Goal: Task Accomplishment & Management: Use online tool/utility

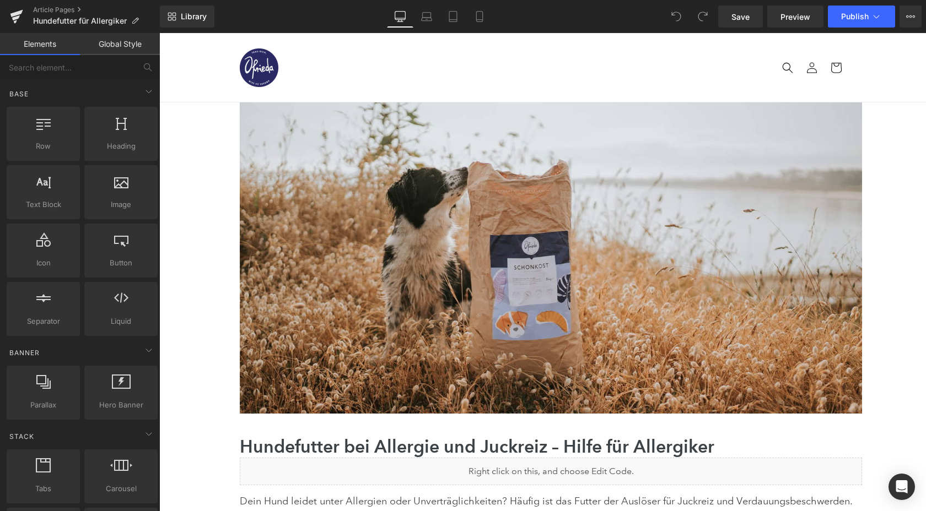
click at [594, 19] on div "Library Desktop Desktop Laptop Tablet Mobile Save Preview Publish Scheduled Vie…" at bounding box center [543, 17] width 766 height 22
click at [906, 16] on icon at bounding box center [907, 16] width 3 height 2
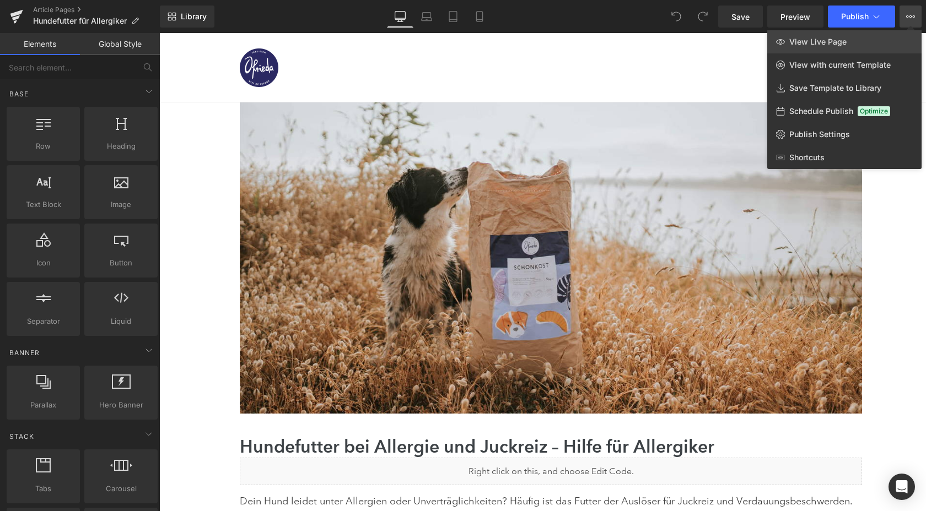
click at [860, 42] on link "View Live Page" at bounding box center [844, 41] width 154 height 23
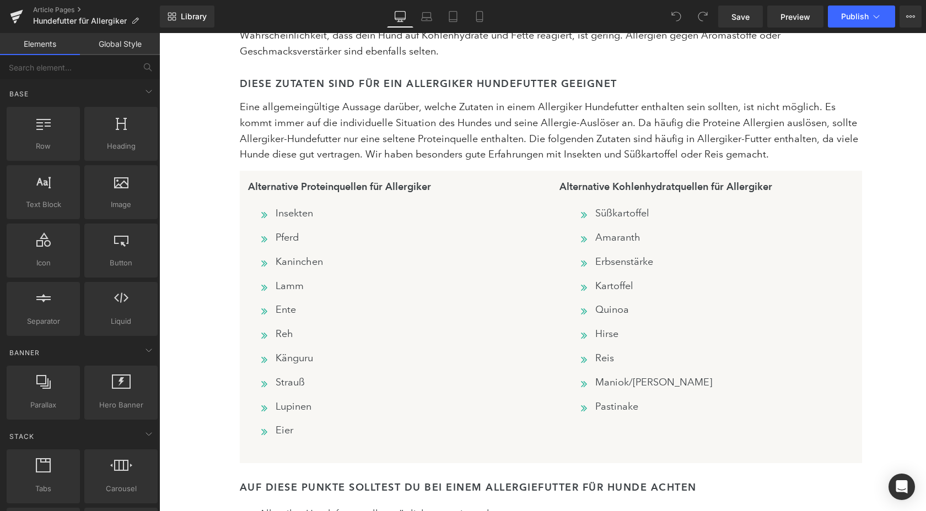
scroll to position [4120, 0]
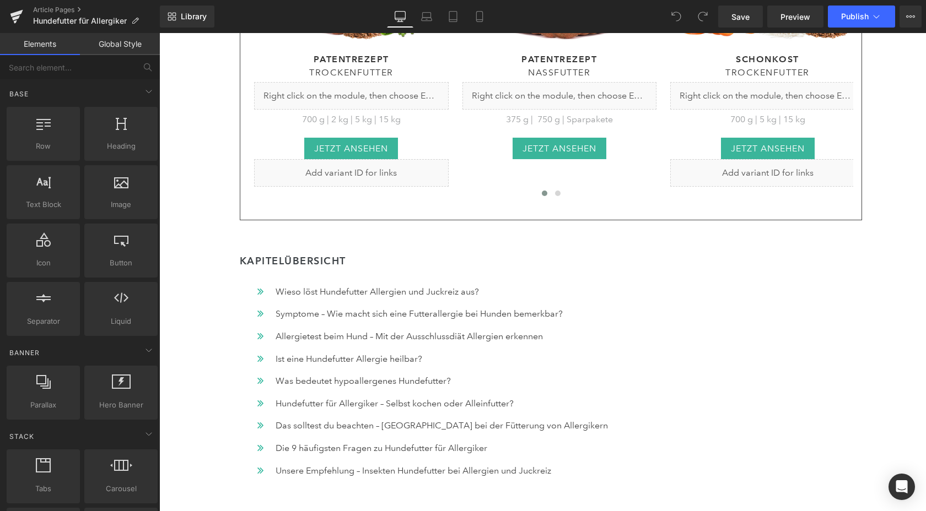
scroll to position [866, 0]
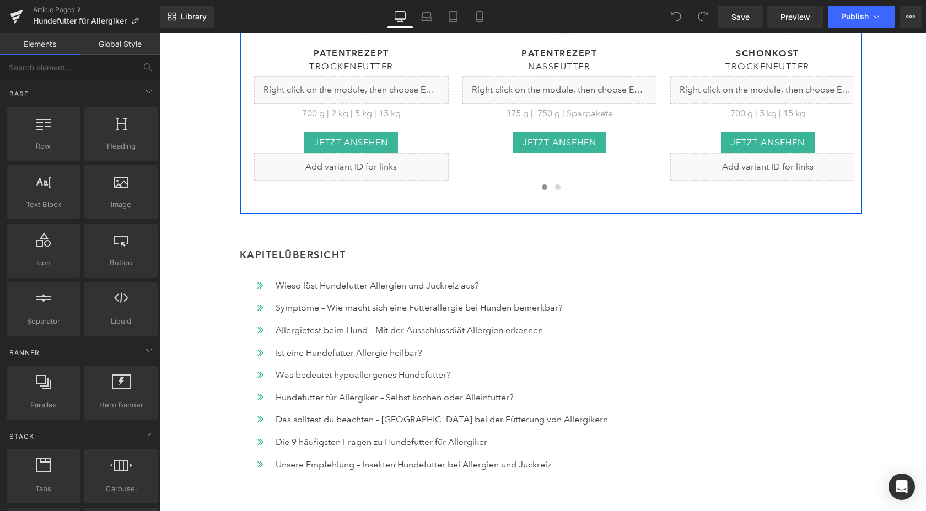
click at [558, 185] on div "(P) Image Patentrezept" at bounding box center [551, 2] width 604 height 388
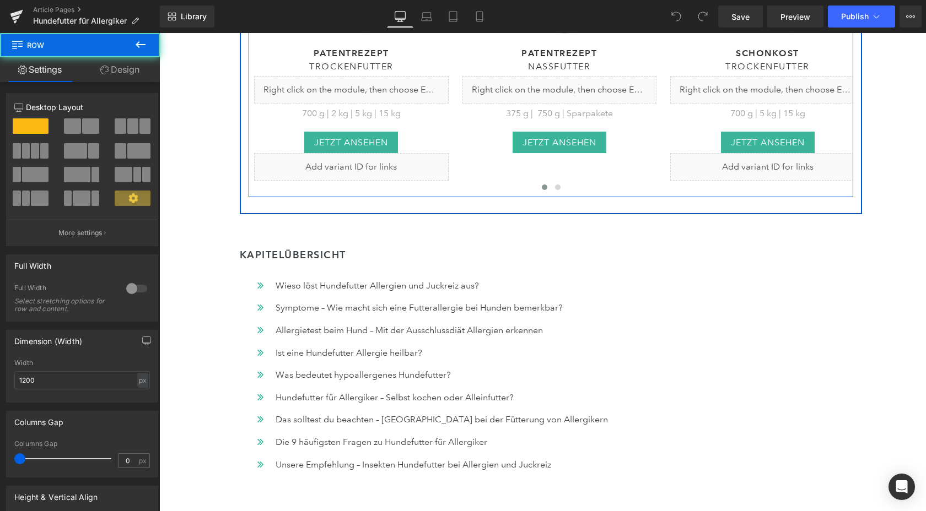
click at [557, 185] on div "(P) Image Patentrezept" at bounding box center [551, 2] width 604 height 388
click at [557, 190] on div "(P) Image Patentrezept" at bounding box center [551, 2] width 604 height 388
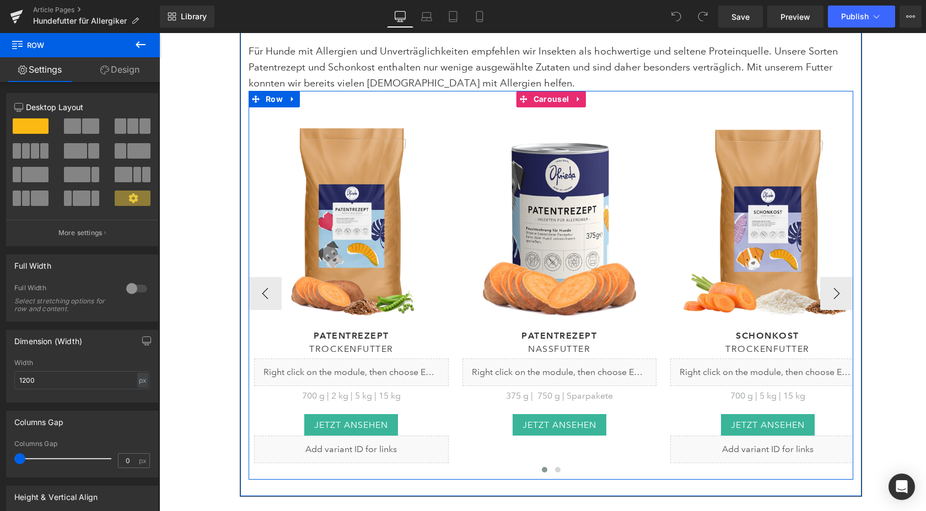
scroll to position [581, 0]
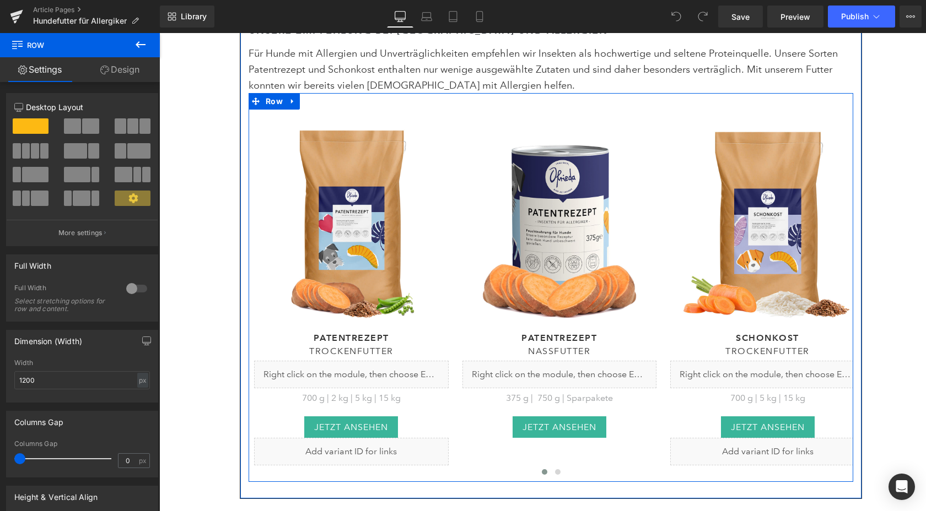
click at [556, 106] on div "(P) Image Patentrezept" at bounding box center [551, 287] width 604 height 388
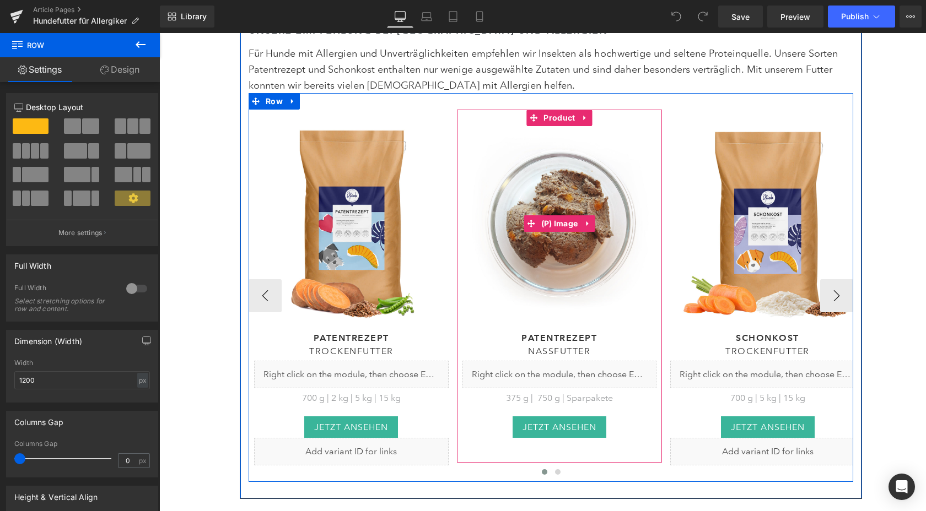
click at [548, 146] on img at bounding box center [559, 223] width 195 height 195
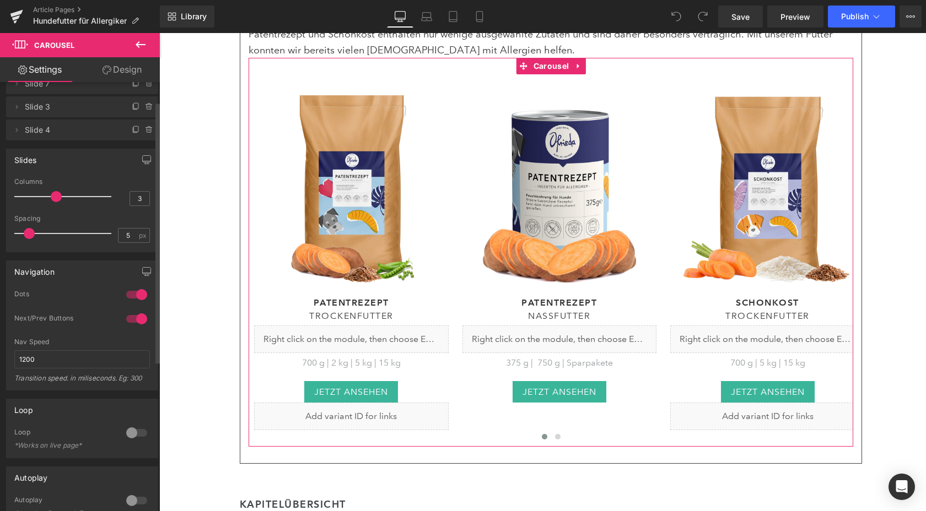
scroll to position [0, 0]
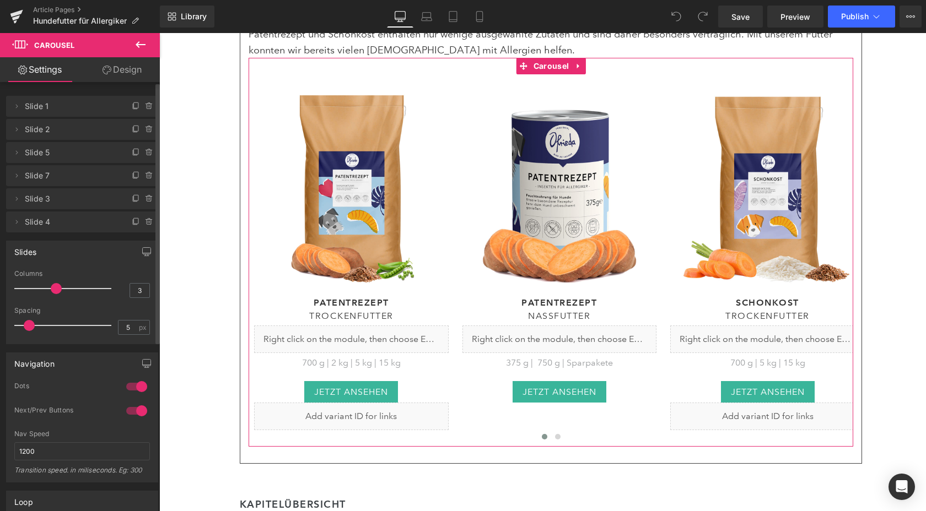
click at [83, 229] on span "Slide 4" at bounding box center [71, 222] width 93 height 21
click at [15, 220] on icon at bounding box center [16, 222] width 9 height 9
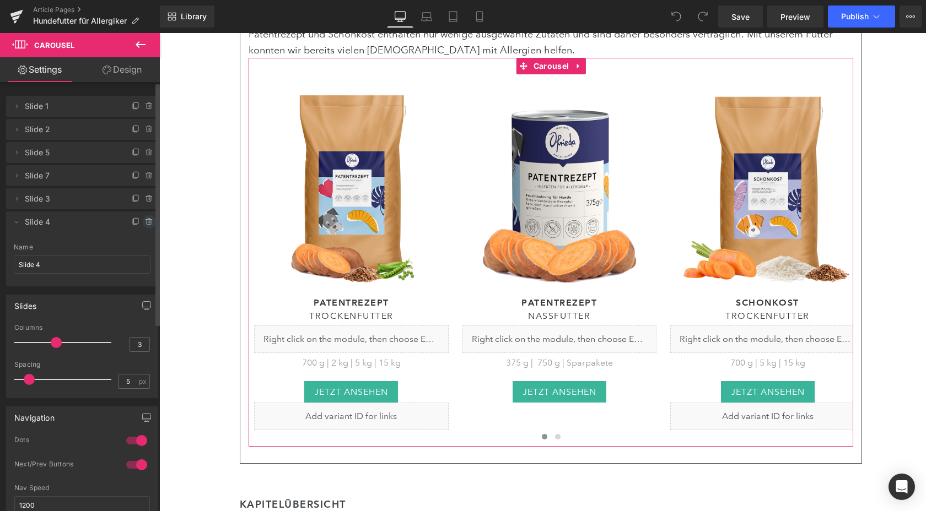
click at [145, 219] on icon at bounding box center [149, 222] width 9 height 9
click at [95, 225] on button "Cancel" at bounding box center [98, 222] width 37 height 14
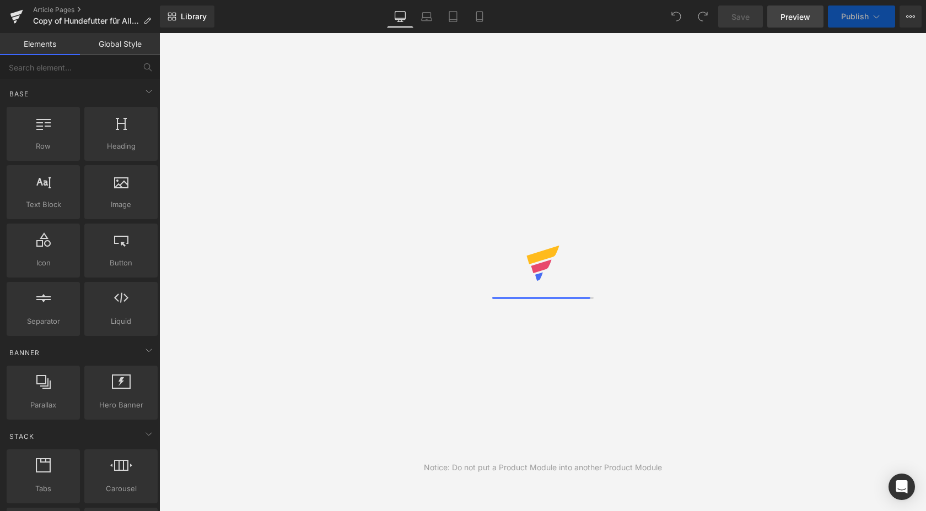
click at [809, 22] on link "Preview" at bounding box center [795, 17] width 56 height 22
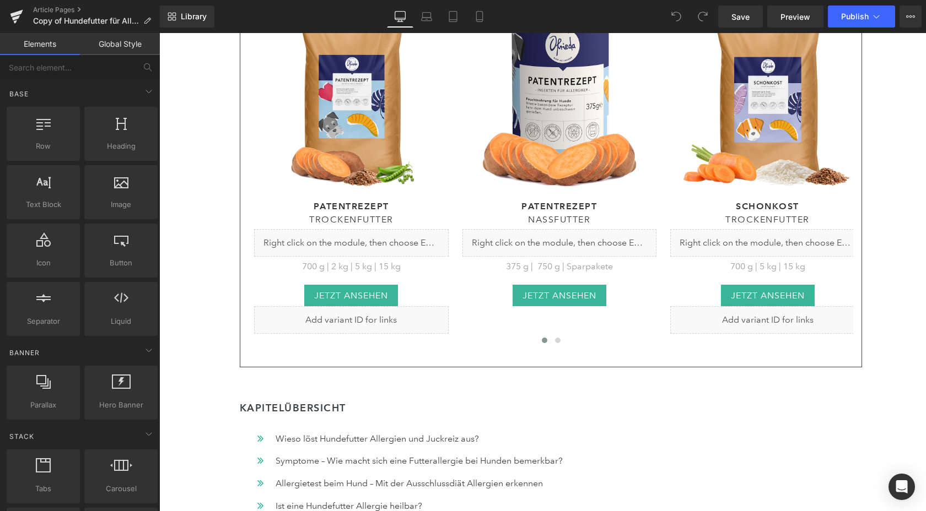
scroll to position [716, 0]
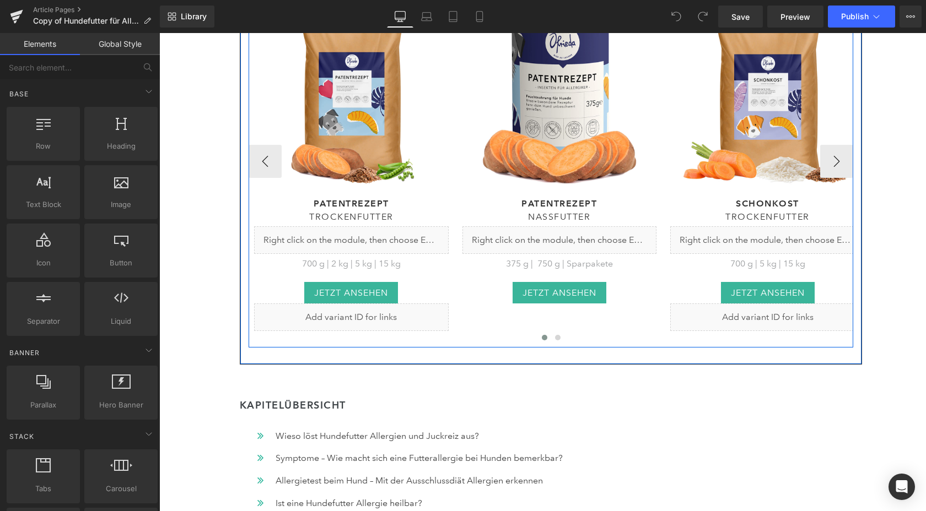
click at [507, 330] on div at bounding box center [873, 161] width 1249 height 372
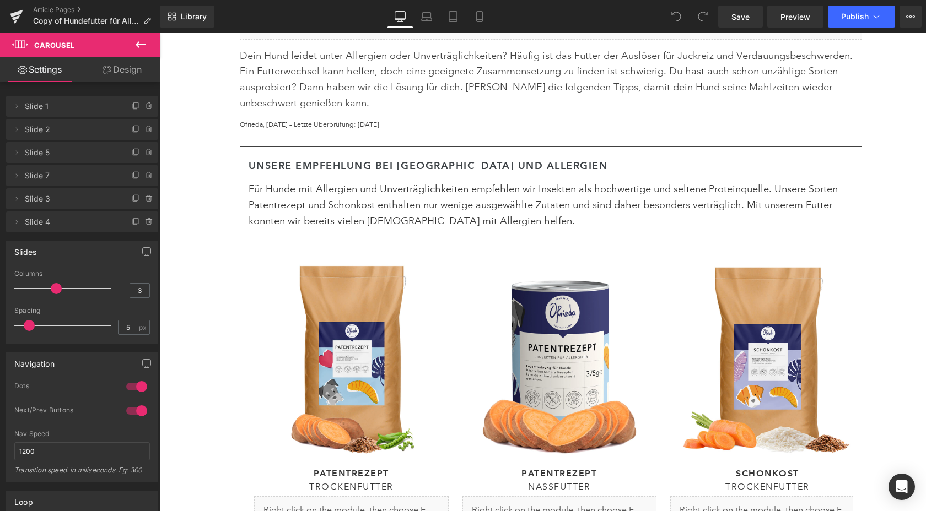
scroll to position [452, 0]
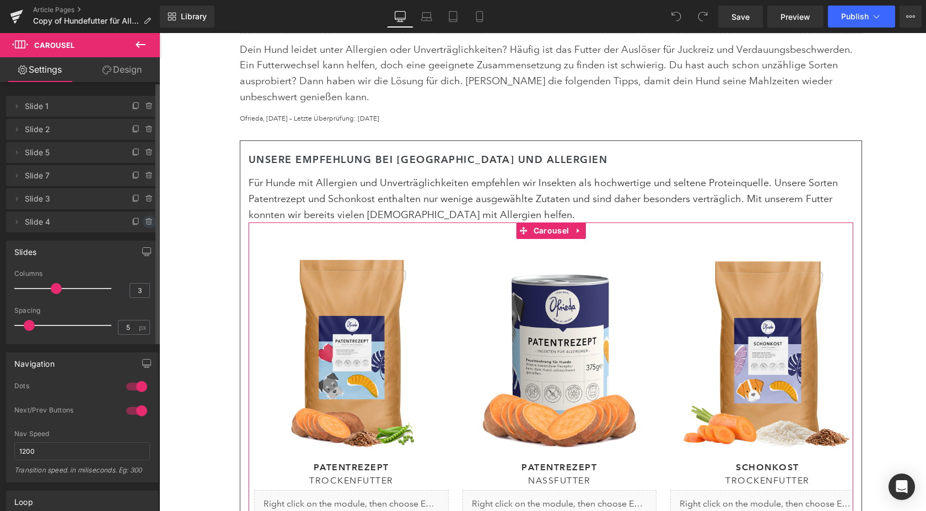
click at [147, 226] on span at bounding box center [149, 221] width 13 height 13
click at [142, 223] on button "Delete" at bounding box center [137, 222] width 35 height 14
click at [138, 241] on button "button" at bounding box center [147, 251] width 18 height 21
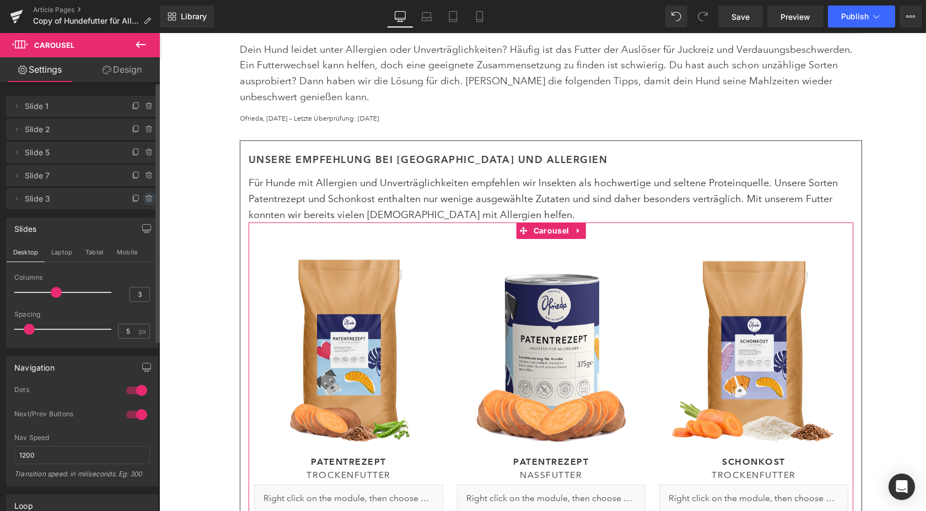
click at [145, 200] on icon at bounding box center [149, 199] width 9 height 9
click at [145, 200] on button "Delete" at bounding box center [137, 199] width 35 height 14
click at [145, 218] on button "button" at bounding box center [147, 228] width 18 height 21
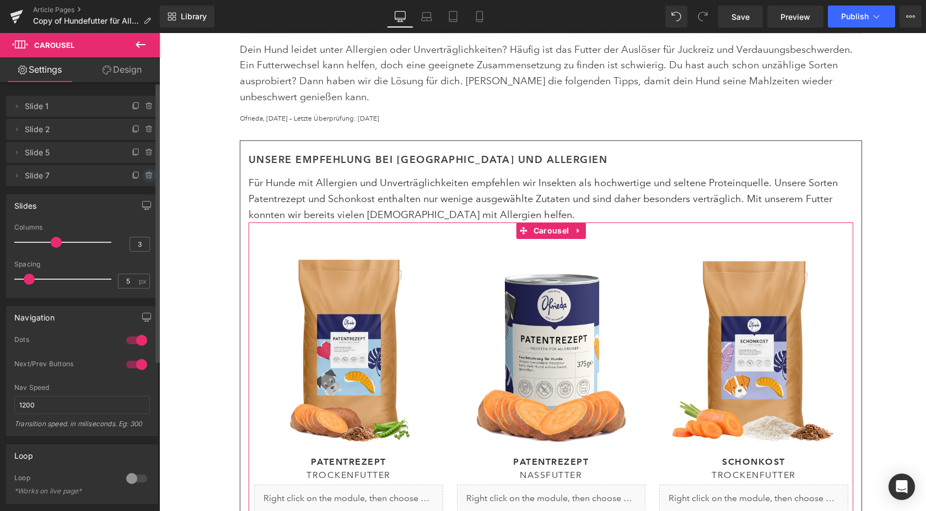
click at [145, 179] on icon at bounding box center [149, 175] width 9 height 9
click at [144, 179] on button "Delete" at bounding box center [137, 176] width 35 height 14
click at [142, 201] on icon "button" at bounding box center [146, 205] width 9 height 9
click at [740, 23] on link "Save" at bounding box center [740, 17] width 45 height 22
click at [739, 20] on span "Save" at bounding box center [740, 17] width 18 height 12
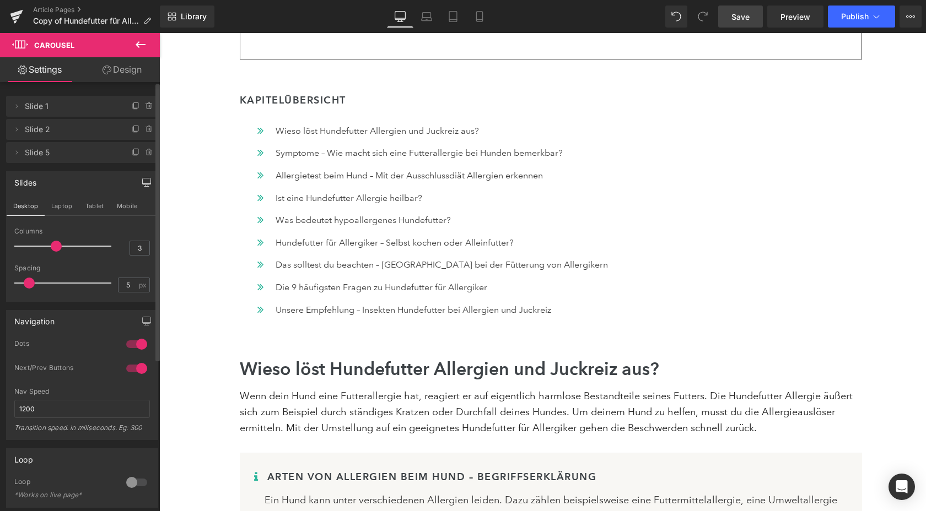
scroll to position [1036, 0]
